Goal: Information Seeking & Learning: Find specific fact

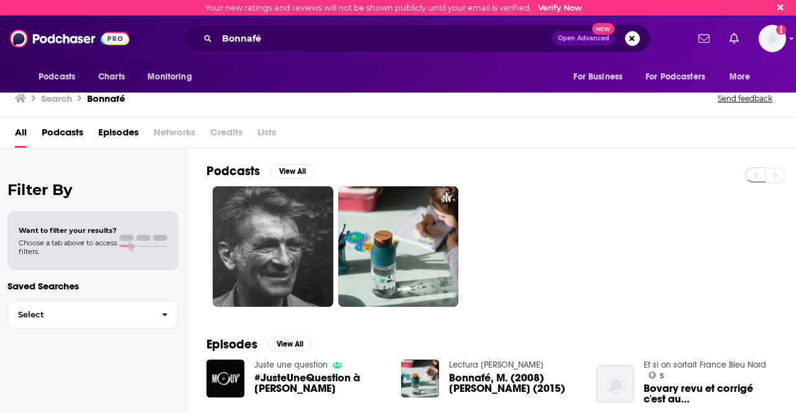
scroll to position [104, 0]
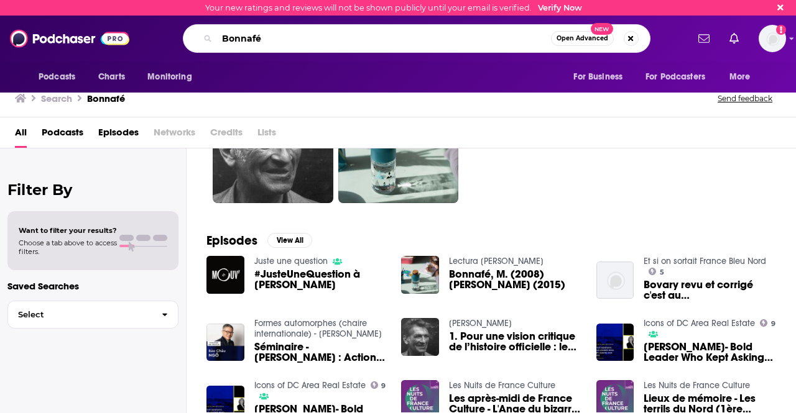
drag, startPoint x: 282, startPoint y: 45, endPoint x: 163, endPoint y: 29, distance: 119.8
click at [163, 29] on div "Bonnafé Open Advanced New" at bounding box center [415, 38] width 541 height 29
drag, startPoint x: 319, startPoint y: 45, endPoint x: 173, endPoint y: 48, distance: 146.1
click at [173, 48] on div "Bonnafé Open Advanced New" at bounding box center [415, 38] width 541 height 29
paste input "[PERSON_NAME]"
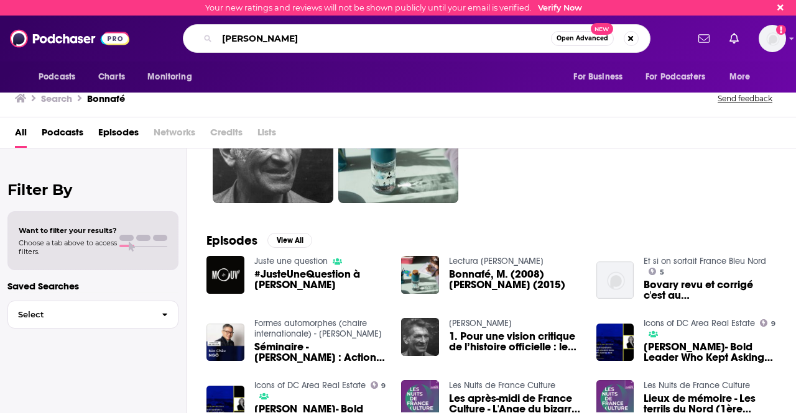
type input "[PERSON_NAME]"
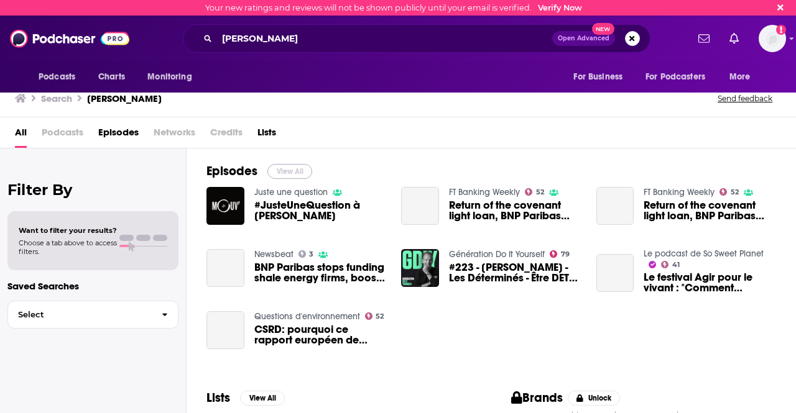
click at [298, 175] on button "View All" at bounding box center [289, 171] width 45 height 15
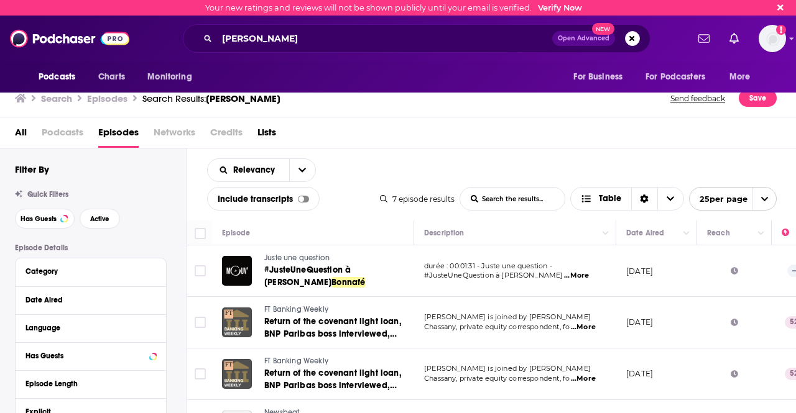
click at [458, 136] on div "All Podcasts Episodes Networks Credits Lists" at bounding box center [400, 134] width 771 height 25
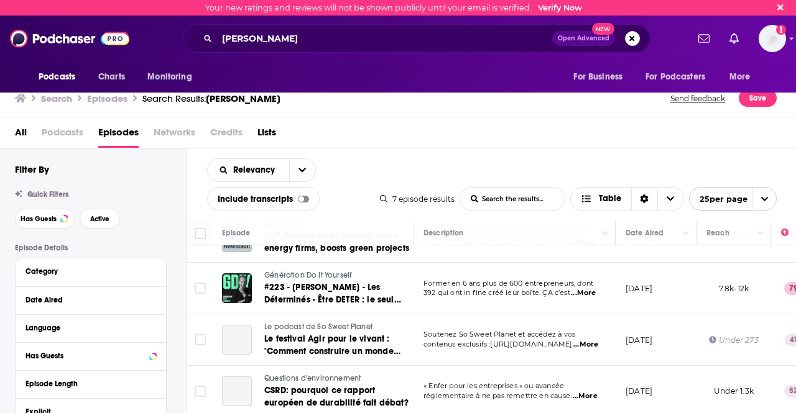
scroll to position [196, 1]
click at [433, 149] on div "Relevancy List Search Input Search the results... Include transcripts Table 7 e…" at bounding box center [491, 185] width 609 height 72
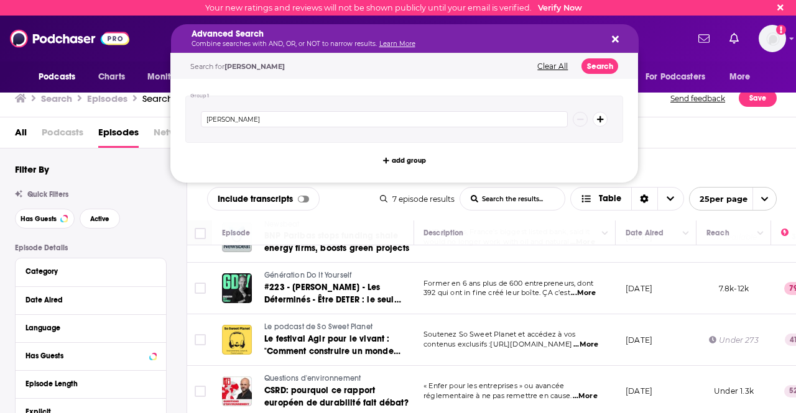
click at [611, 45] on div "Advanced Search Combine searches with AND, OR, or NOT to narrow results. Learn …" at bounding box center [404, 38] width 467 height 29
click at [622, 39] on div "Advanced Search Combine searches with AND, OR, or NOT to narrow results. Learn …" at bounding box center [404, 38] width 467 height 29
click at [617, 42] on icon "Search podcasts, credits, & more..." at bounding box center [615, 39] width 7 height 7
click at [610, 40] on button "Search podcasts, credits, & more..." at bounding box center [613, 39] width 10 height 10
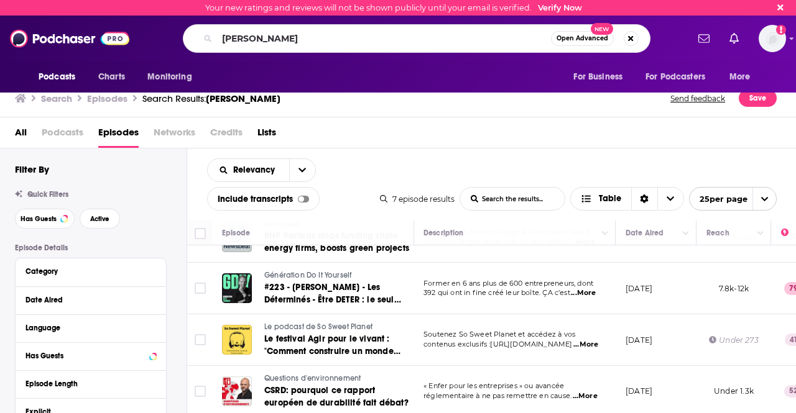
click at [686, 140] on div "All Podcasts Episodes Networks Credits Lists" at bounding box center [400, 134] width 771 height 25
click at [126, 178] on div "Filter By Quick Filters Has Guests Active Episode Details Category Date Aired L…" at bounding box center [101, 406] width 172 height 486
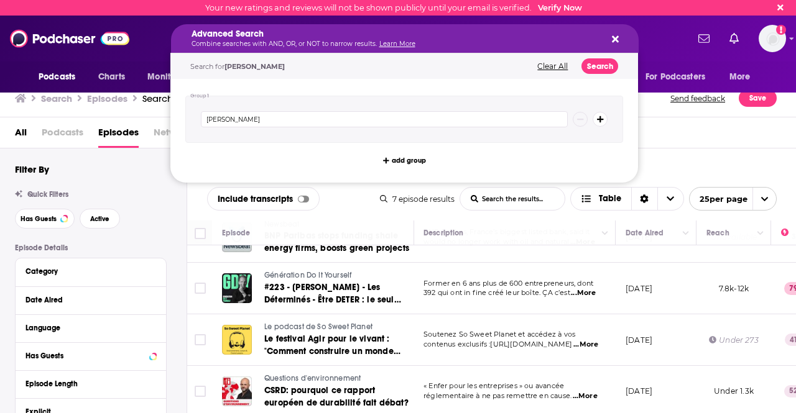
click at [329, 41] on p "Combine searches with AND, OR, or NOT to narrow results. Learn More" at bounding box center [394, 44] width 407 height 6
click at [613, 64] on button "Search" at bounding box center [599, 66] width 37 height 16
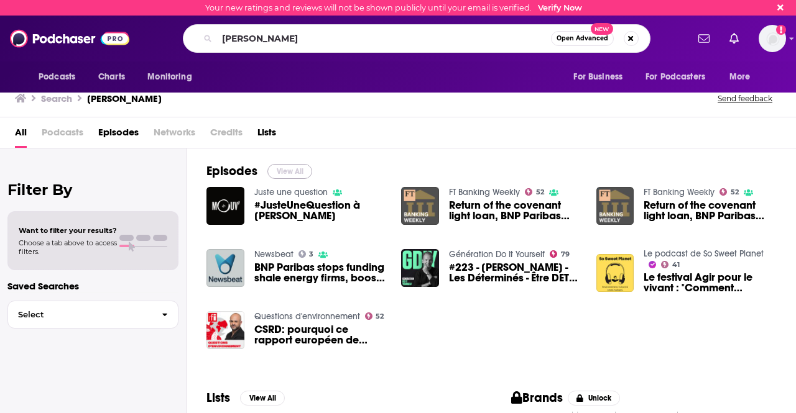
click at [270, 167] on button "View All" at bounding box center [289, 171] width 45 height 15
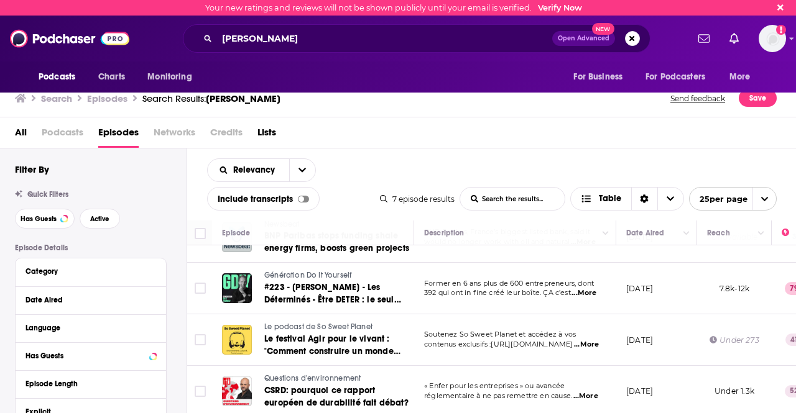
scroll to position [196, 0]
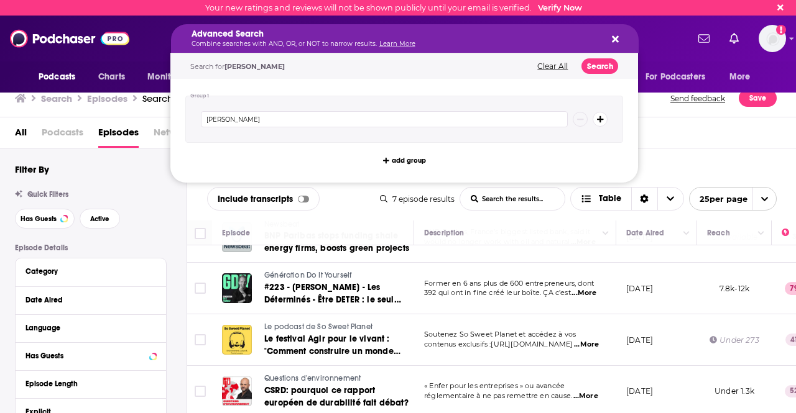
drag, startPoint x: 339, startPoint y: 44, endPoint x: 136, endPoint y: 42, distance: 203.3
drag, startPoint x: 298, startPoint y: 122, endPoint x: 188, endPoint y: 117, distance: 110.8
click at [188, 117] on div "[PERSON_NAME]" at bounding box center [404, 119] width 438 height 47
click at [612, 39] on icon "Search podcasts, credits, & more..." at bounding box center [615, 39] width 7 height 10
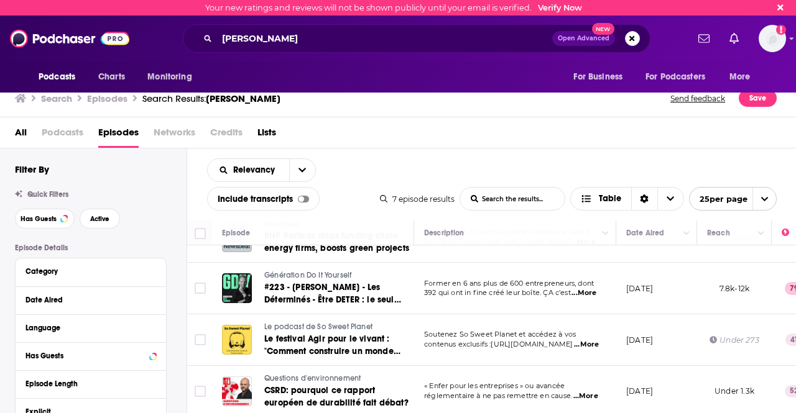
click at [781, 4] on icon at bounding box center [780, 7] width 6 height 9
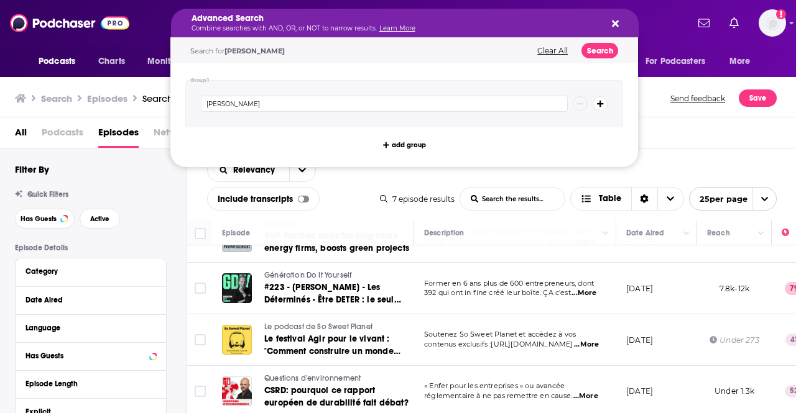
click at [434, 21] on h5 "Advanced Search" at bounding box center [394, 18] width 407 height 9
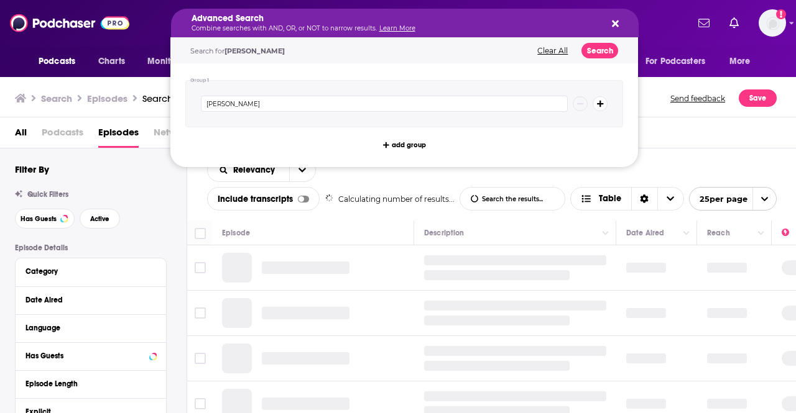
click at [615, 19] on icon "Search podcasts, credits, & more..." at bounding box center [615, 24] width 7 height 10
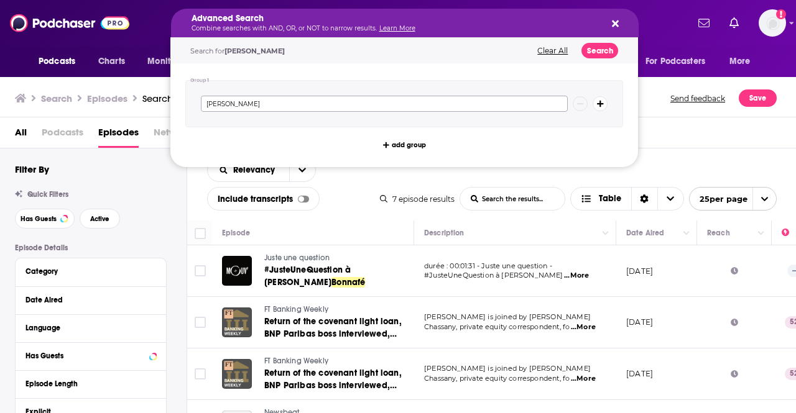
click at [296, 98] on input "[PERSON_NAME]" at bounding box center [384, 104] width 367 height 16
click at [277, 51] on span "[PERSON_NAME]" at bounding box center [254, 51] width 60 height 9
click at [561, 48] on button "Clear All" at bounding box center [552, 51] width 38 height 9
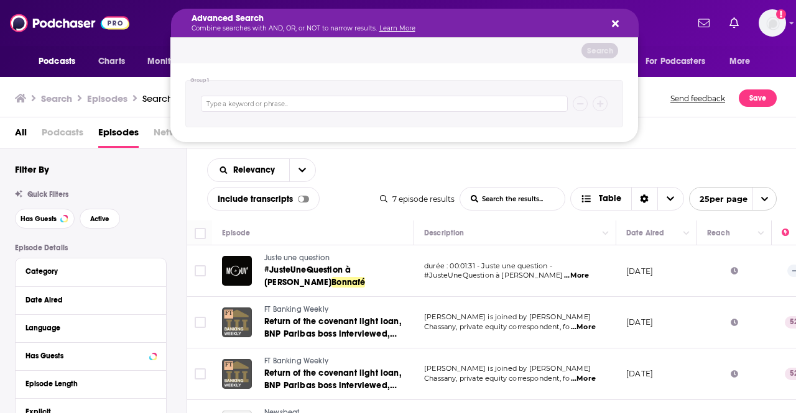
click at [613, 24] on icon "Search podcasts, credits, & more..." at bounding box center [615, 24] width 7 height 7
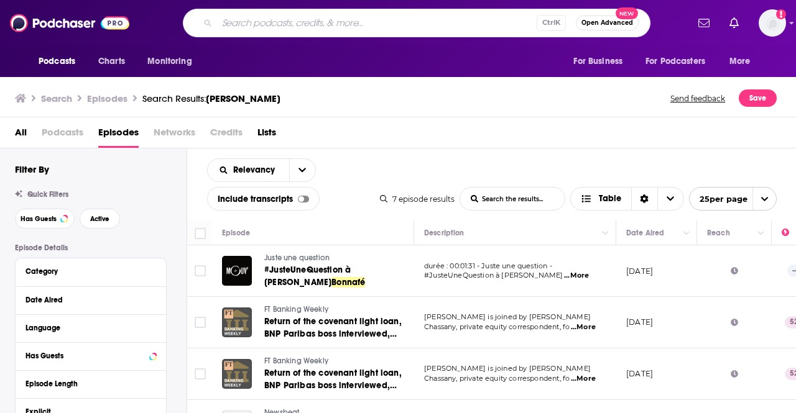
click at [387, 25] on input "Search podcasts, credits, & more..." at bounding box center [377, 23] width 320 height 20
type input "[PERSON_NAME]"
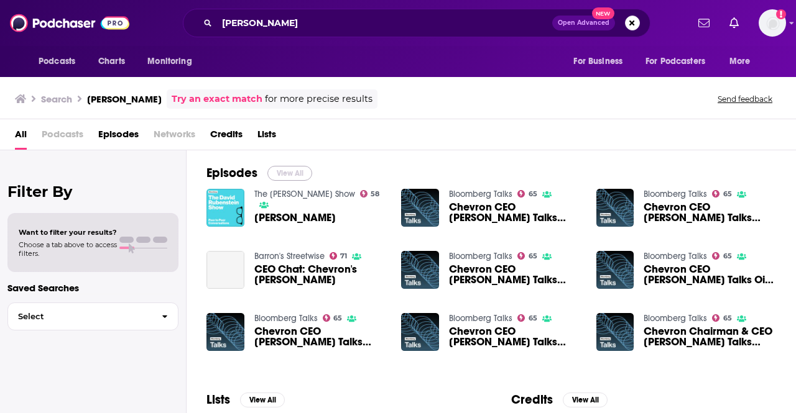
click at [293, 171] on button "View All" at bounding box center [289, 173] width 45 height 15
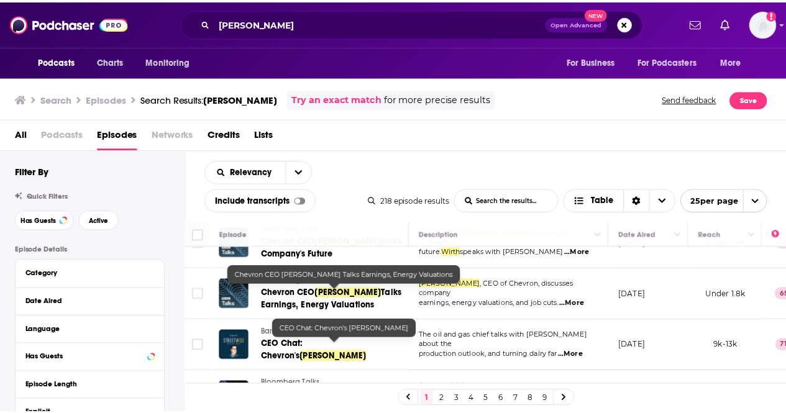
scroll to position [78, 0]
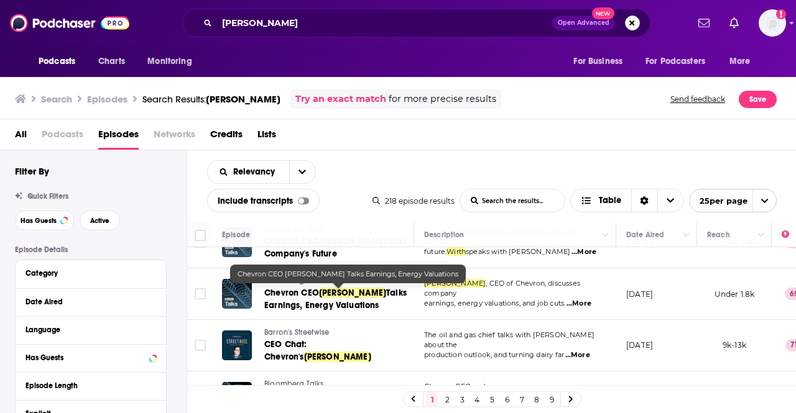
click at [342, 297] on span "[PERSON_NAME]" at bounding box center [352, 293] width 67 height 11
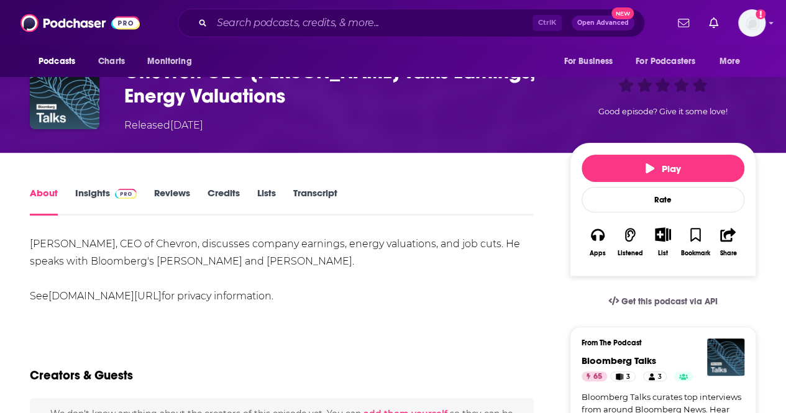
scroll to position [88, 0]
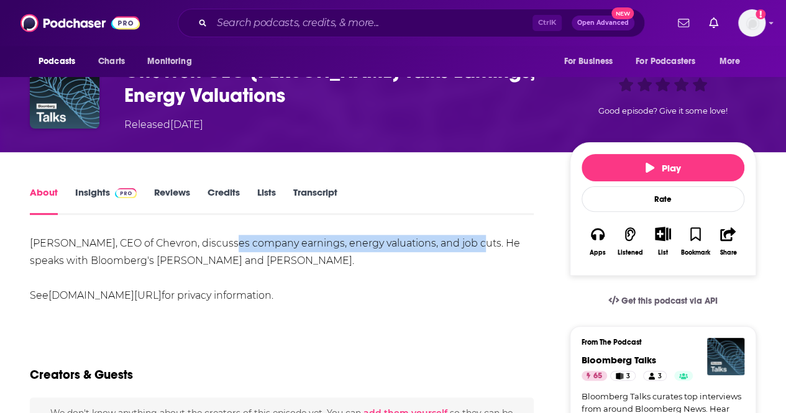
drag, startPoint x: 221, startPoint y: 243, endPoint x: 469, endPoint y: 242, distance: 247.4
click at [469, 242] on div "[PERSON_NAME], CEO of Chevron, discusses company earnings, energy valuations, a…" at bounding box center [282, 270] width 504 height 70
copy div "company earnings, energy valuations, and job cuts"
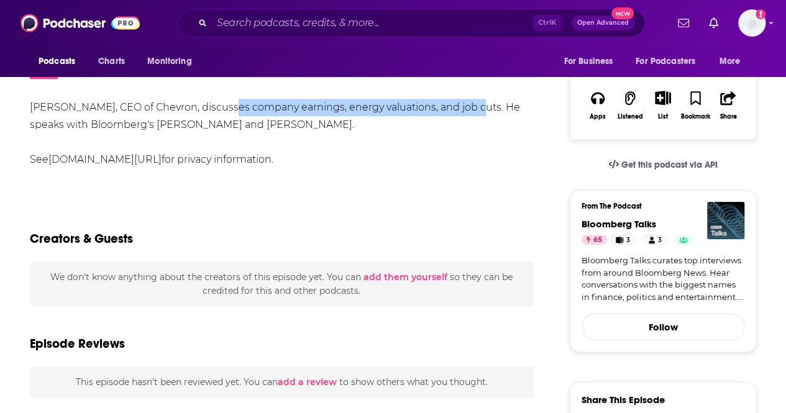
scroll to position [225, 0]
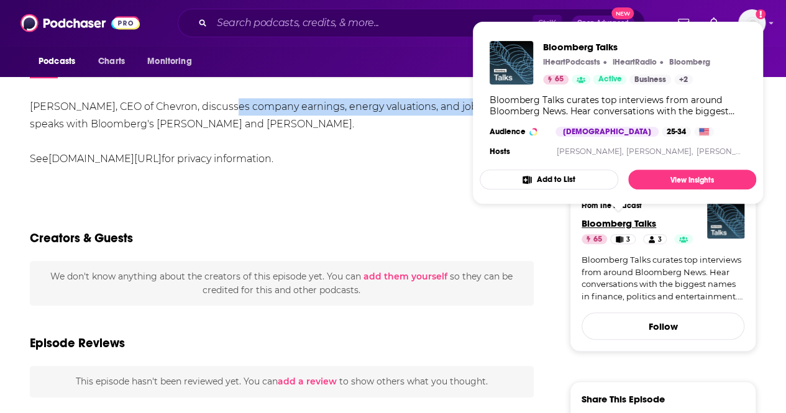
click at [592, 222] on span "Bloomberg Talks" at bounding box center [619, 224] width 75 height 12
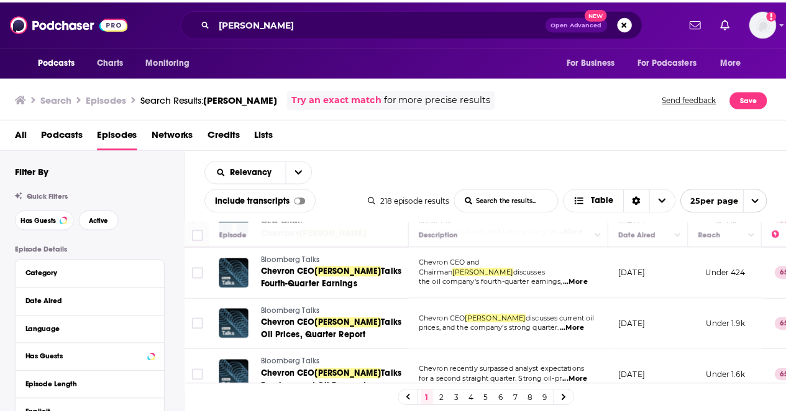
scroll to position [211, 0]
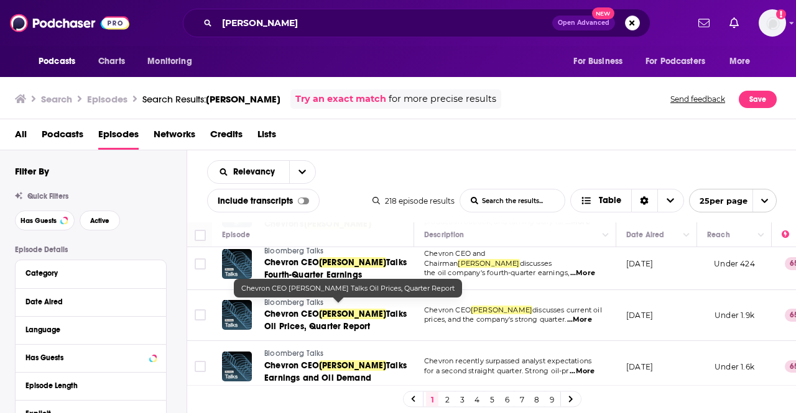
click at [372, 315] on link "Chevron CEO [PERSON_NAME] Talks Oil Prices, Quarter Report" at bounding box center [338, 320] width 148 height 25
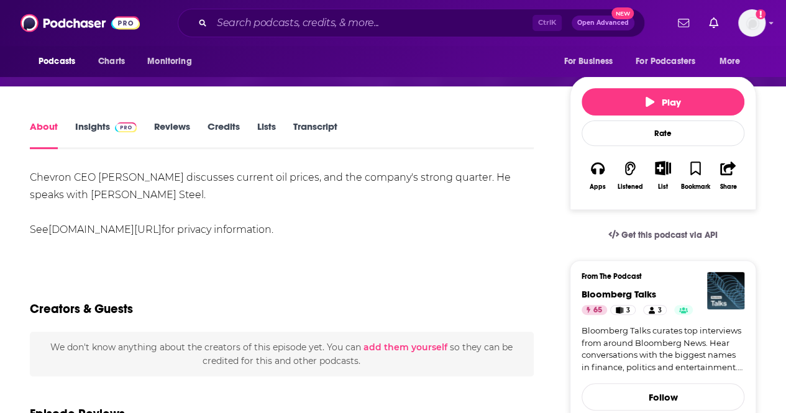
scroll to position [123, 0]
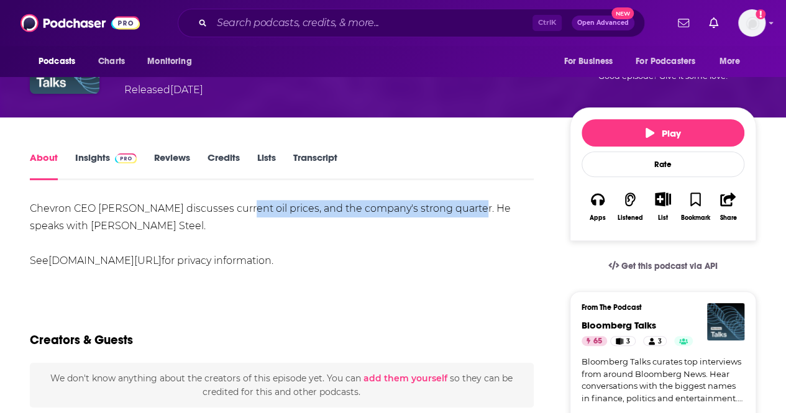
drag, startPoint x: 240, startPoint y: 208, endPoint x: 463, endPoint y: 206, distance: 222.6
click at [463, 206] on div "Chevron CEO [PERSON_NAME] discusses current oil prices, and the company's stron…" at bounding box center [282, 235] width 504 height 70
copy div "oil prices, and the company's strong quarter."
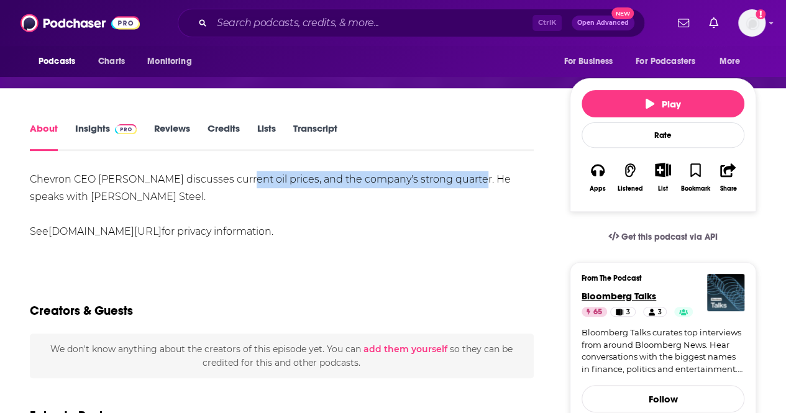
click at [610, 293] on span "Bloomberg Talks" at bounding box center [619, 296] width 75 height 12
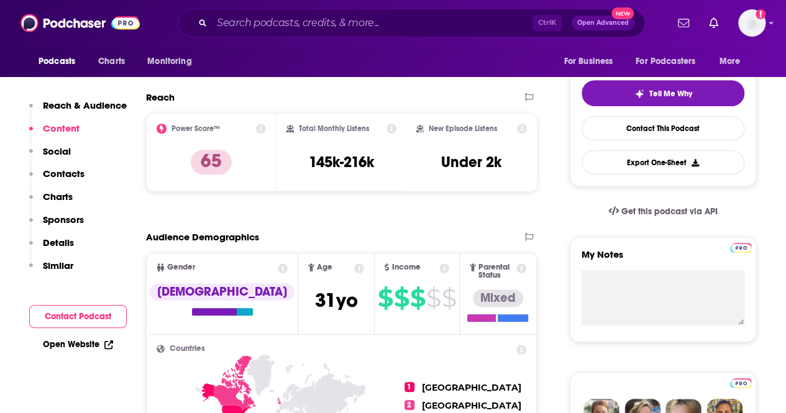
scroll to position [231, 0]
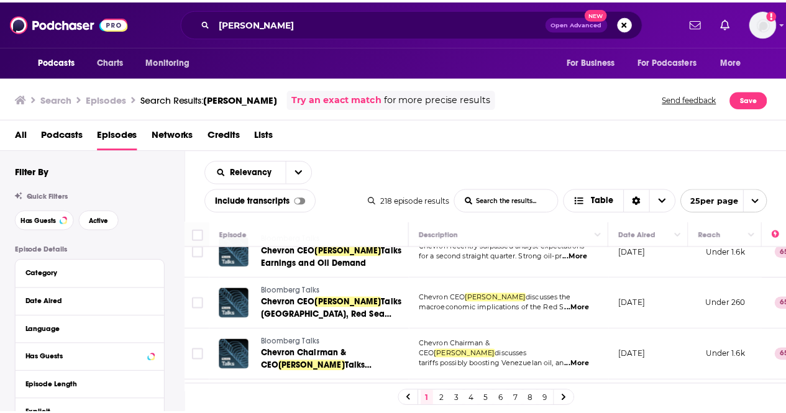
scroll to position [354, 0]
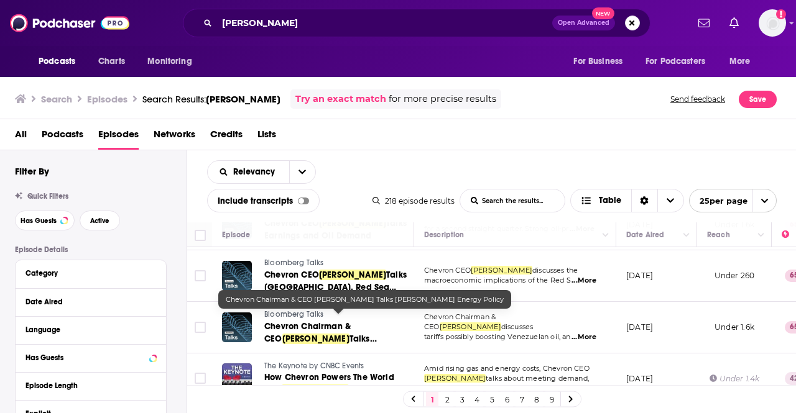
click at [371, 334] on span "Talks [PERSON_NAME] Energy Policy" at bounding box center [327, 345] width 126 height 23
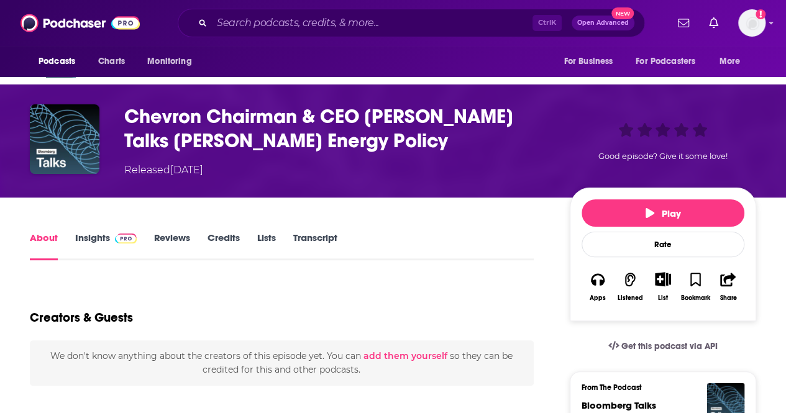
scroll to position [84, 0]
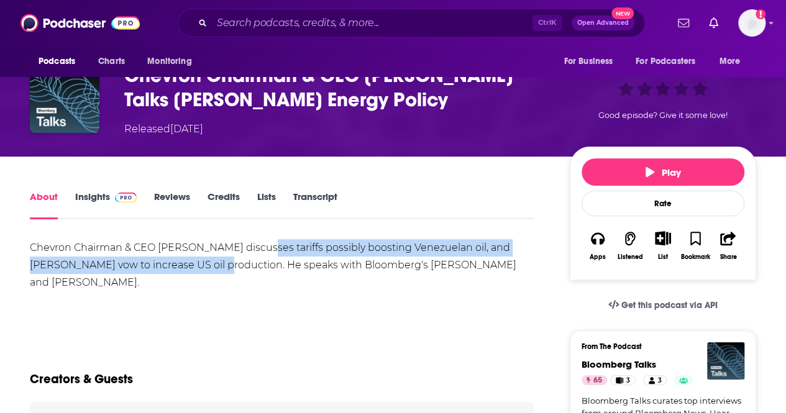
drag, startPoint x: 263, startPoint y: 242, endPoint x: 193, endPoint y: 264, distance: 73.5
click at [193, 264] on div "Chevron Chairman & CEO [PERSON_NAME] discusses tariffs possibly boosting Venezu…" at bounding box center [282, 282] width 504 height 87
copy div "tariffs possibly boosting Venezuelan oil, and [PERSON_NAME] vow to increase US …"
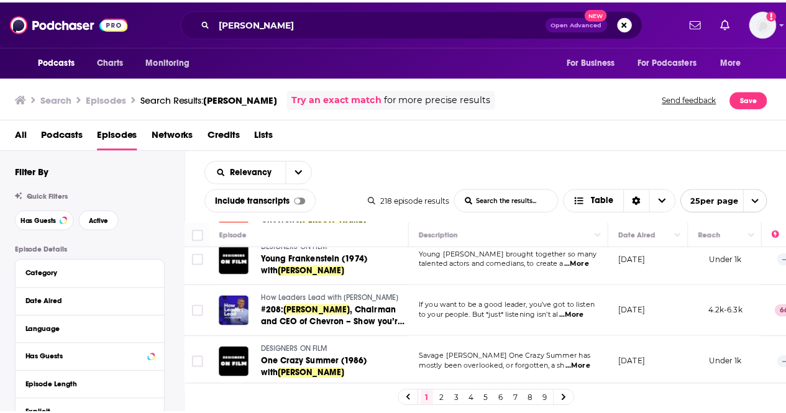
scroll to position [730, 0]
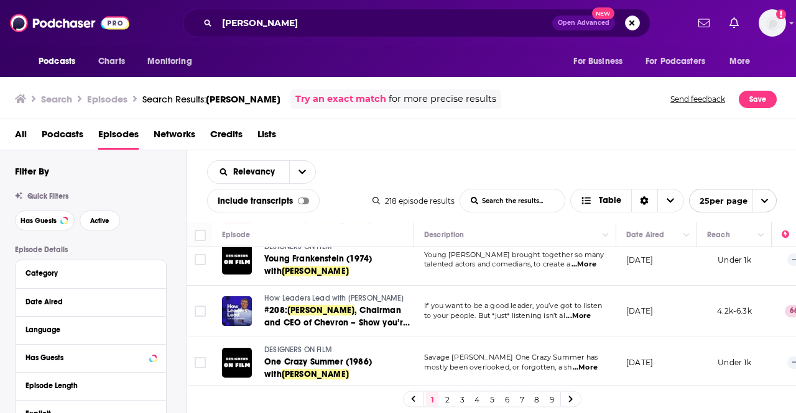
click at [525, 311] on span "to your people. But *just* listening isn’t al" at bounding box center [494, 315] width 141 height 9
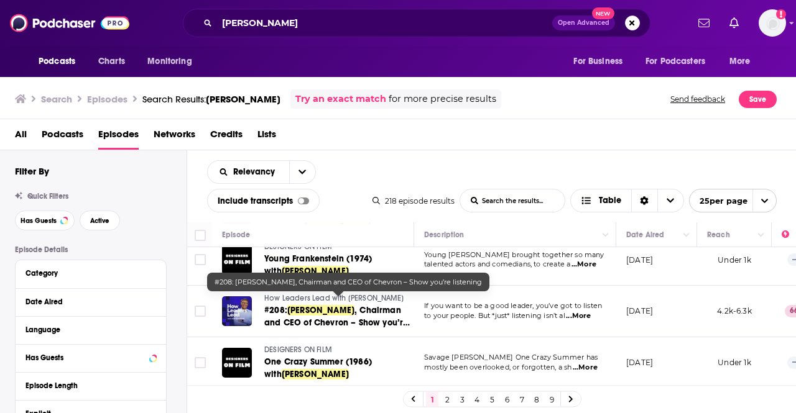
drag, startPoint x: 333, startPoint y: 305, endPoint x: 320, endPoint y: 305, distance: 13.1
click at [320, 305] on span "[PERSON_NAME]" at bounding box center [320, 310] width 67 height 11
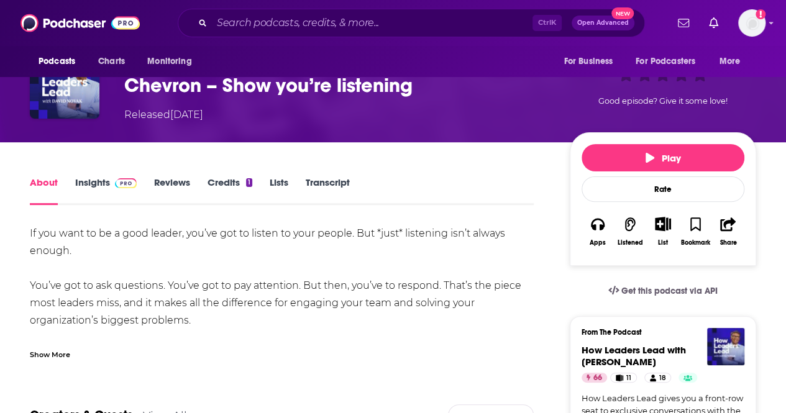
scroll to position [99, 0]
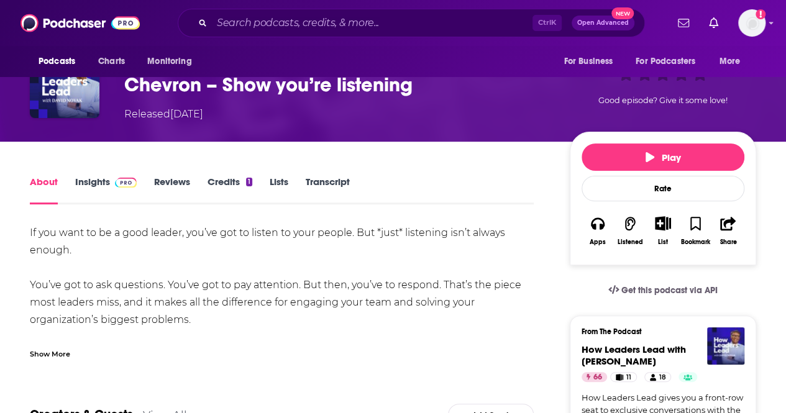
click at [67, 354] on div "Show More" at bounding box center [50, 354] width 40 height 12
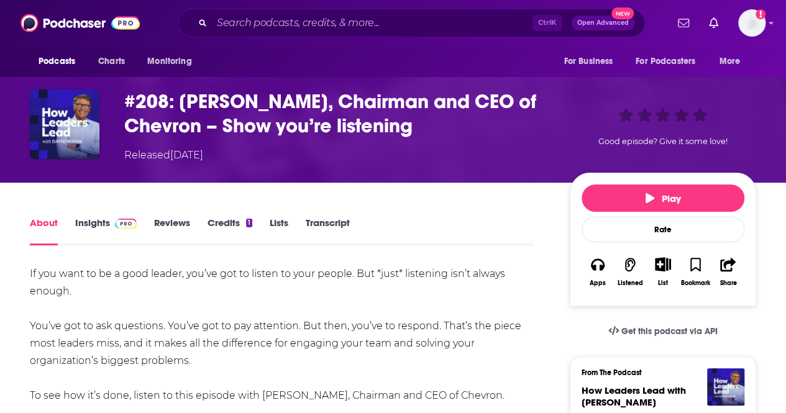
scroll to position [212, 0]
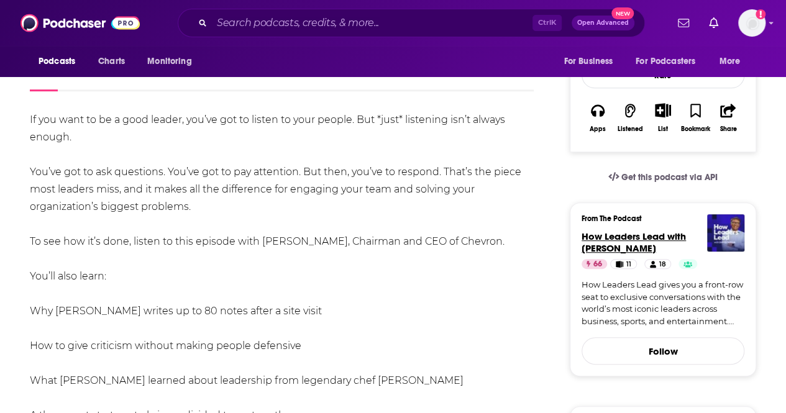
click at [622, 236] on span "How Leaders Lead with [PERSON_NAME]" at bounding box center [634, 243] width 104 height 24
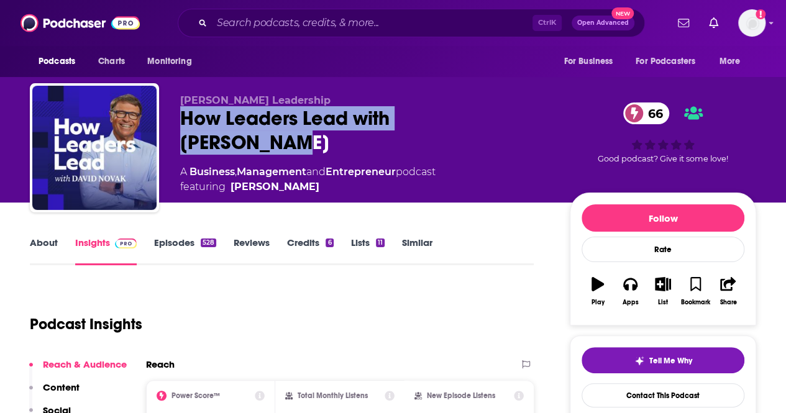
drag, startPoint x: 178, startPoint y: 116, endPoint x: 509, endPoint y: 121, distance: 330.1
click at [509, 121] on div "[PERSON_NAME] Leadership How Leaders Lead with [PERSON_NAME] 66 A Business , Ma…" at bounding box center [393, 150] width 727 height 134
copy h2 "How Leaders Lead with [PERSON_NAME]"
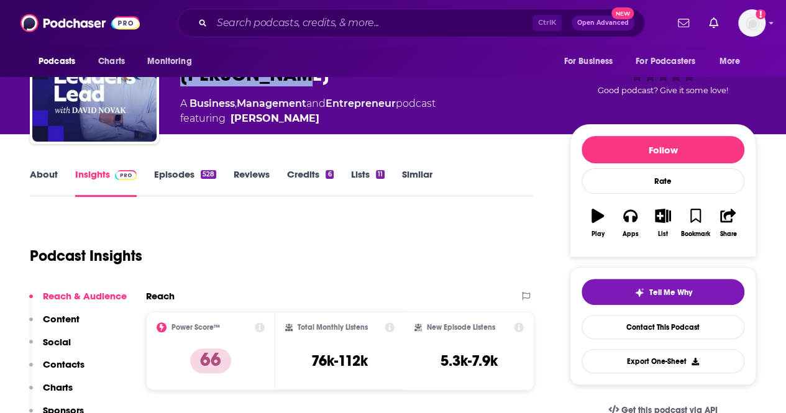
click at [42, 173] on link "About" at bounding box center [44, 182] width 28 height 29
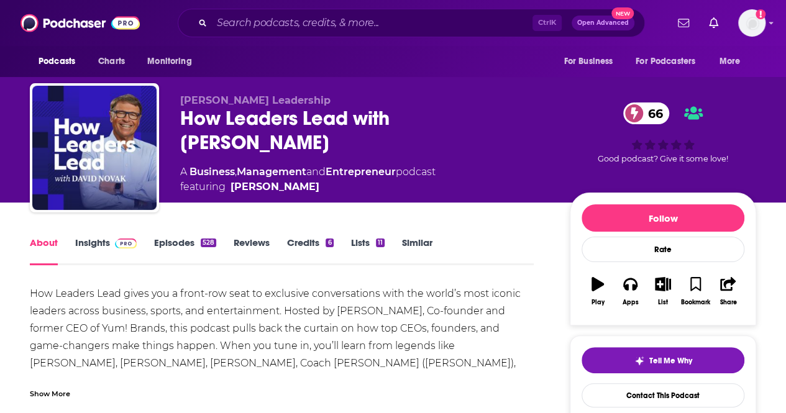
scroll to position [35, 0]
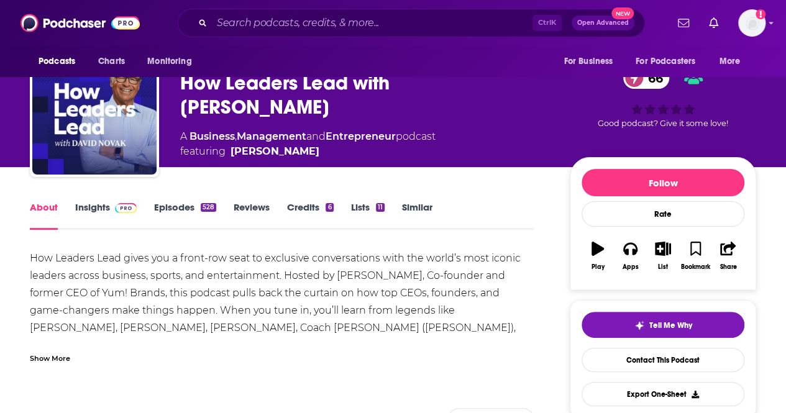
click at [57, 348] on div "Show More" at bounding box center [282, 353] width 504 height 21
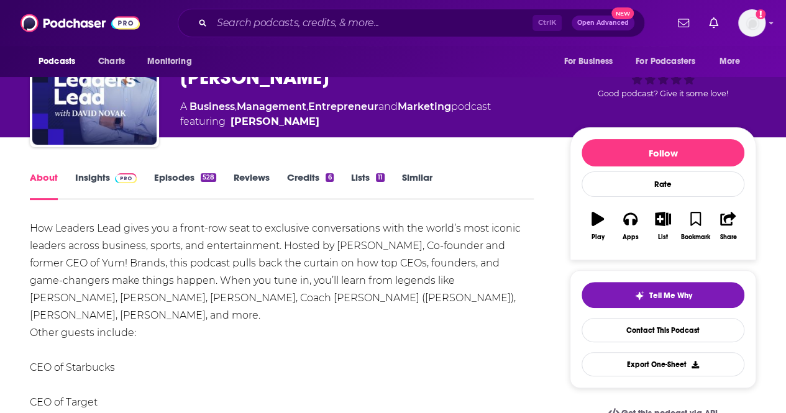
scroll to position [65, 0]
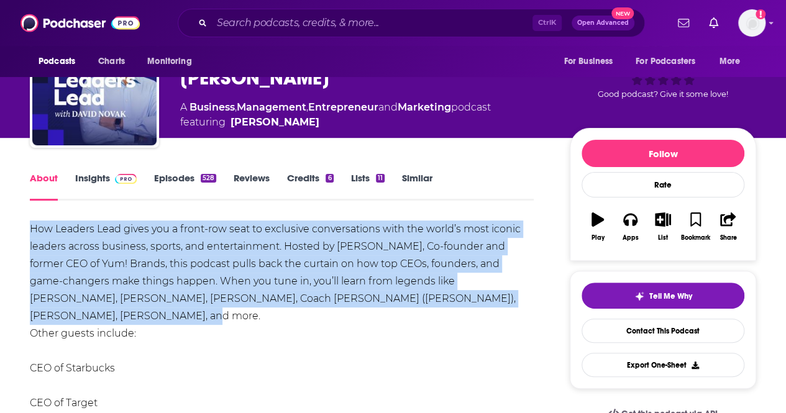
drag, startPoint x: 94, startPoint y: 311, endPoint x: 7, endPoint y: 219, distance: 126.6
copy div "How Leaders Lead gives you a front-row seat to exclusive conversations with the…"
click at [114, 175] on span at bounding box center [123, 178] width 27 height 12
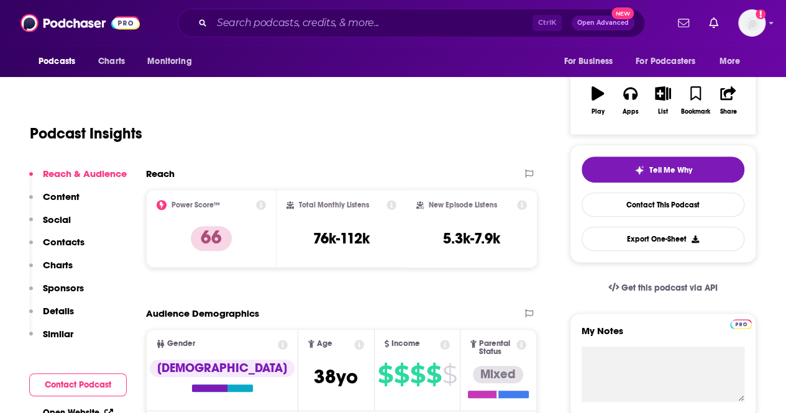
scroll to position [190, 0]
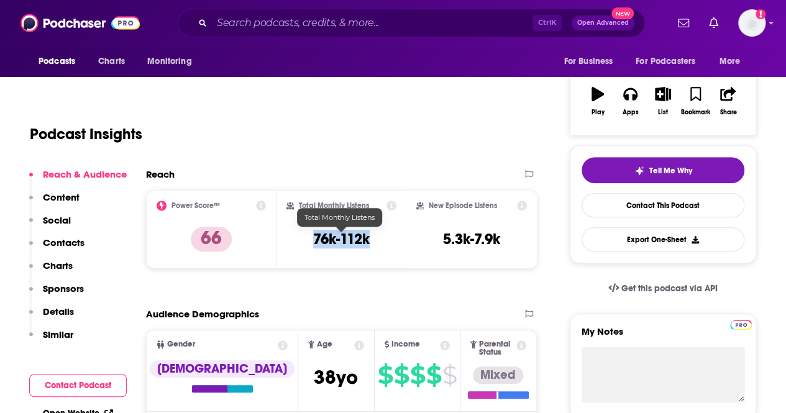
drag, startPoint x: 312, startPoint y: 239, endPoint x: 392, endPoint y: 239, distance: 80.2
click at [392, 239] on div "Total Monthly Listens 76k-112k" at bounding box center [342, 229] width 111 height 57
copy h3 "76k-112k"
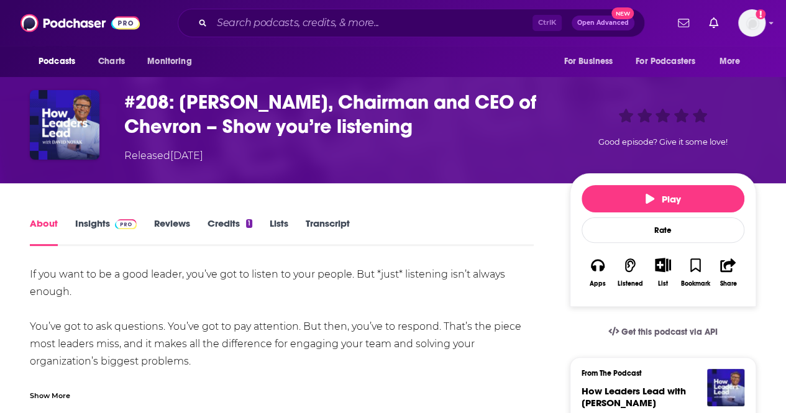
scroll to position [79, 0]
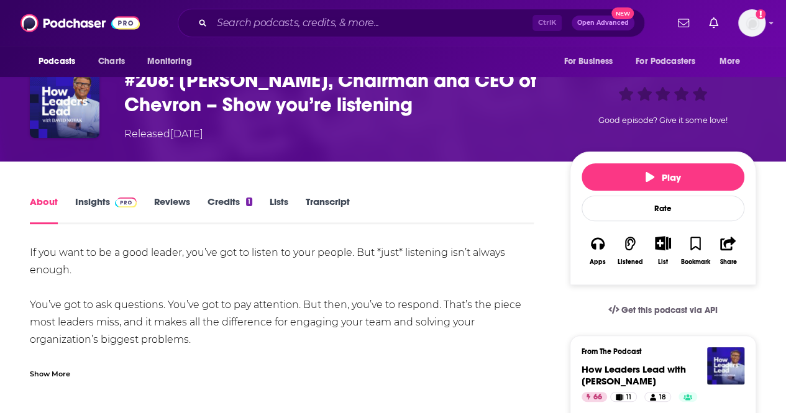
click at [61, 371] on div "Show More" at bounding box center [50, 373] width 40 height 12
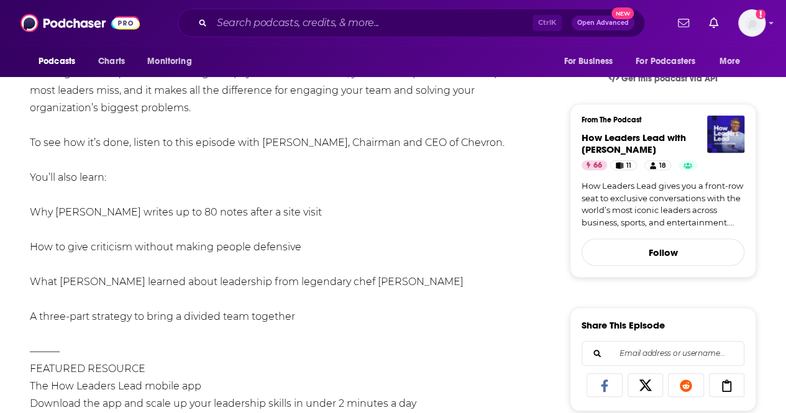
scroll to position [328, 0]
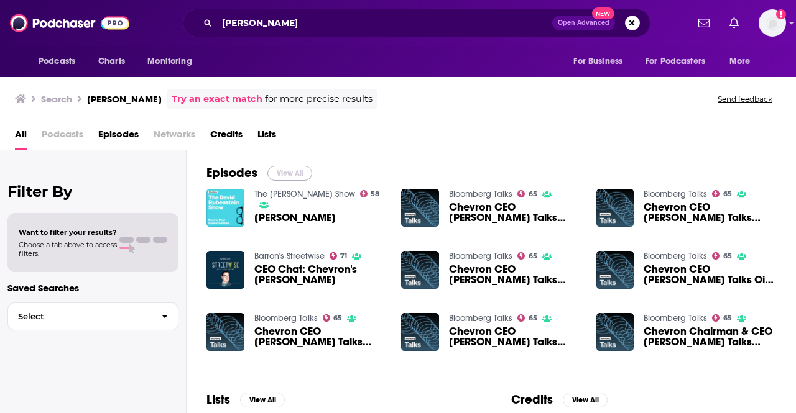
click at [288, 171] on button "View All" at bounding box center [289, 173] width 45 height 15
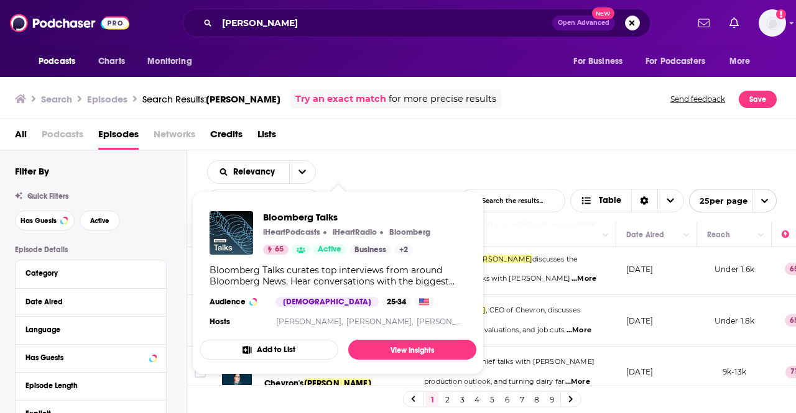
scroll to position [52, 0]
click at [382, 177] on div "Relevancy List Search Input Search the results... Include transcripts Table 218…" at bounding box center [491, 186] width 609 height 72
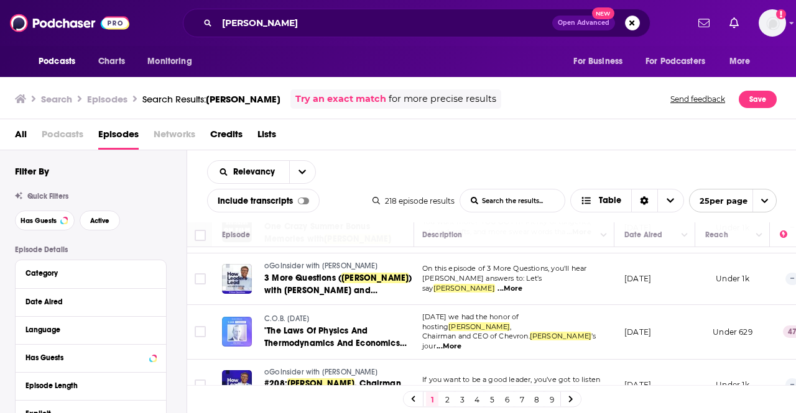
scroll to position [1145, 2]
click at [571, 402] on icon at bounding box center [570, 399] width 5 height 7
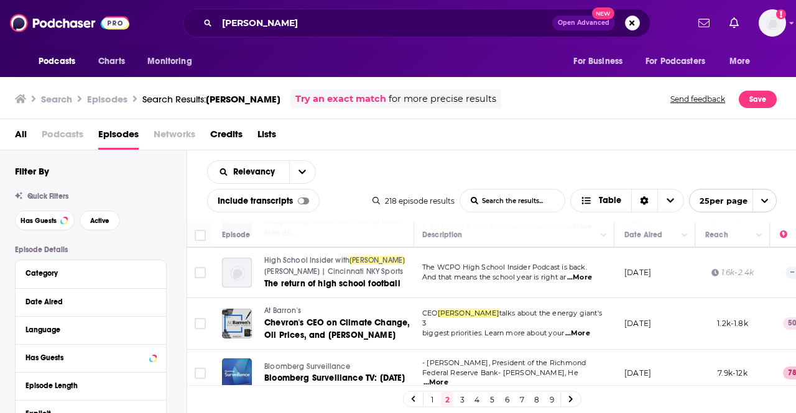
scroll to position [1117, 2]
